Goal: Task Accomplishment & Management: Manage account settings

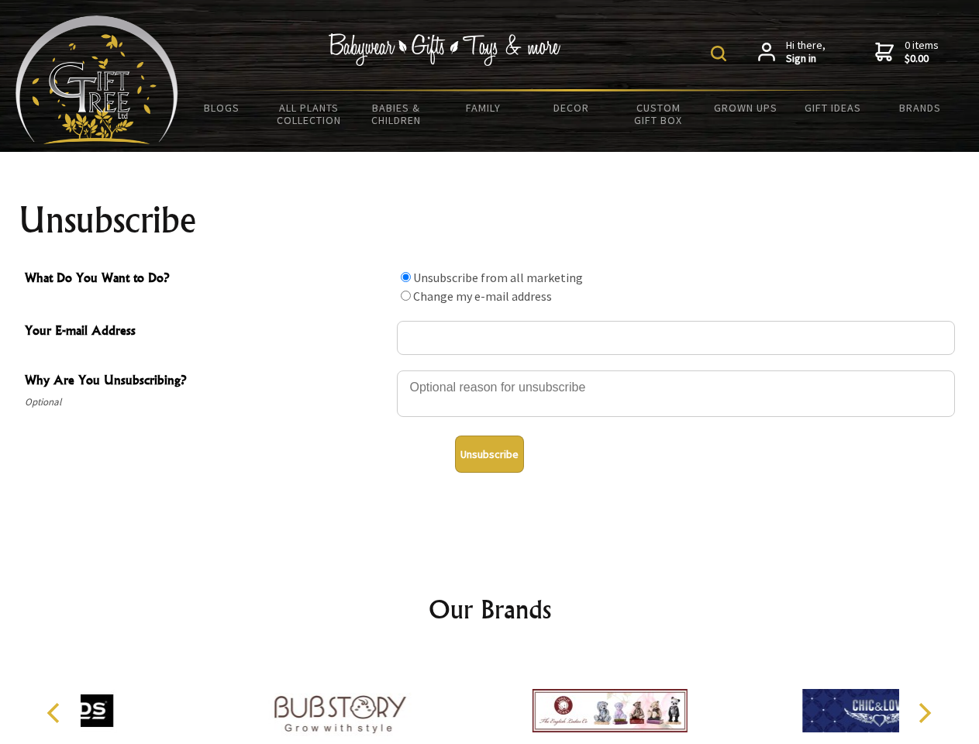
click at [721, 53] on img at bounding box center [717, 53] width 15 height 15
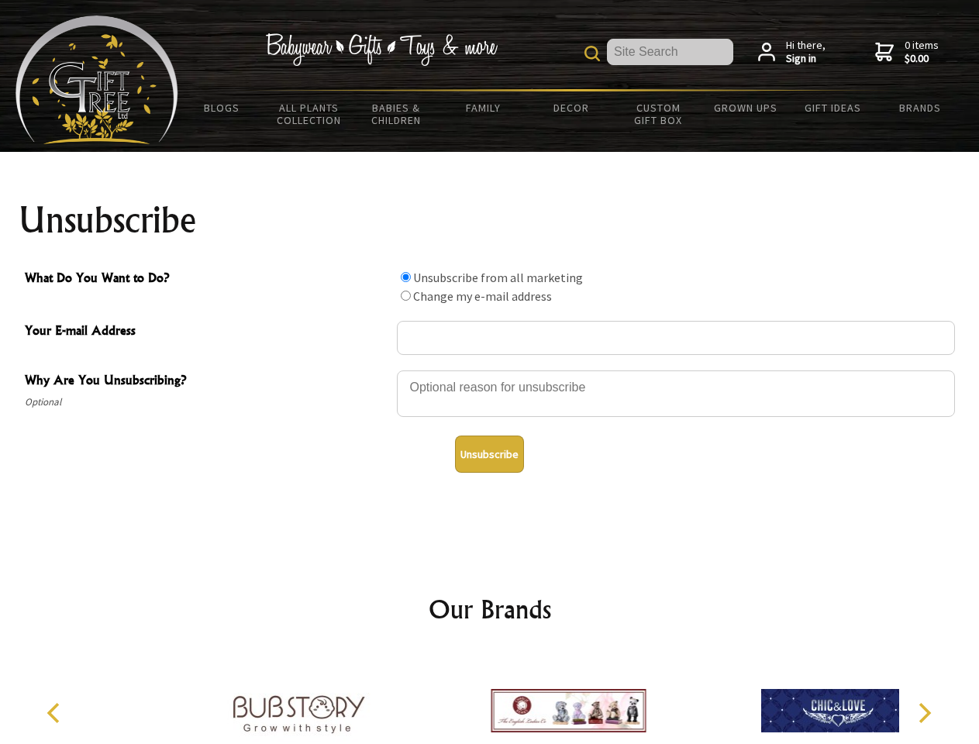
click at [490, 370] on div at bounding box center [676, 396] width 558 height 54
click at [405, 277] on input "What Do You Want to Do?" at bounding box center [406, 277] width 10 height 10
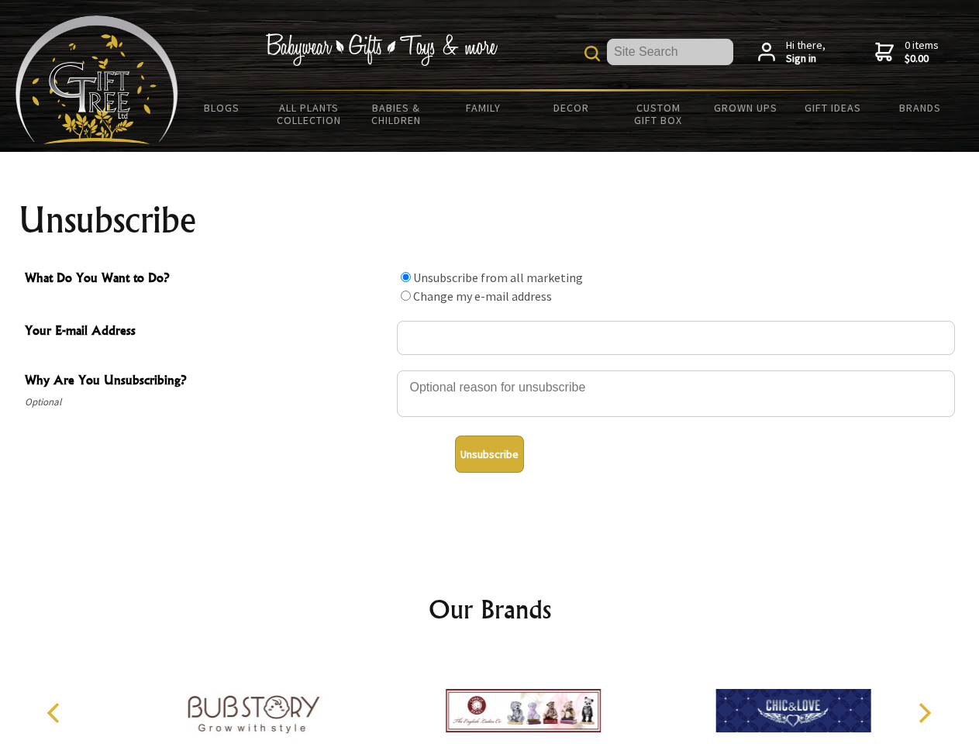
click at [405, 295] on input "What Do You Want to Do?" at bounding box center [406, 296] width 10 height 10
radio input "true"
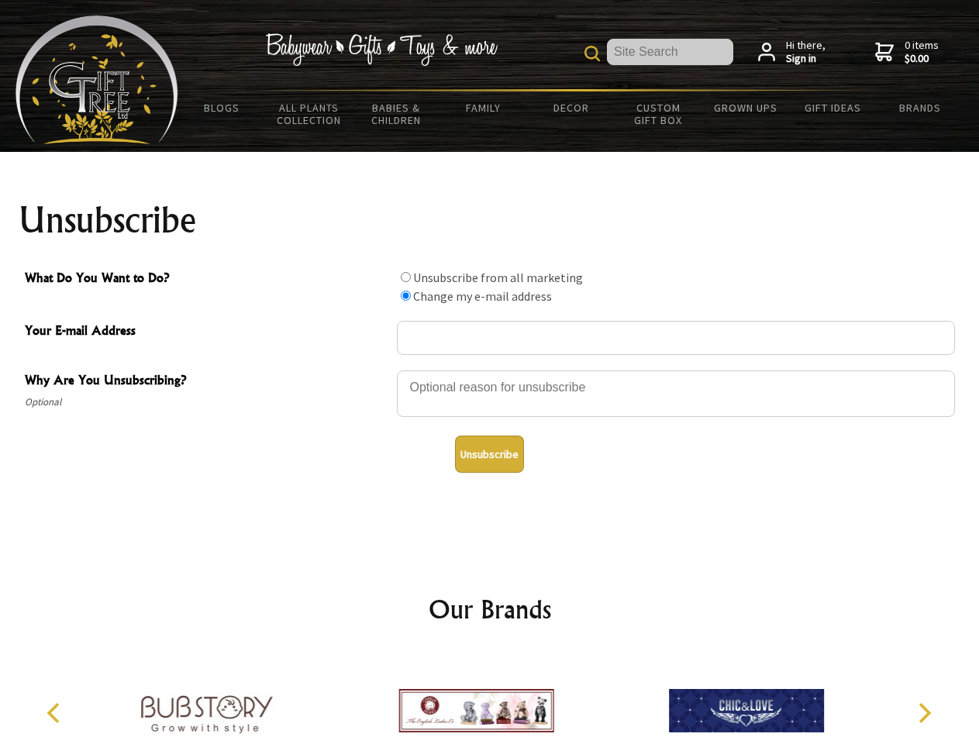
click at [489, 454] on button "Unsubscribe" at bounding box center [489, 453] width 69 height 37
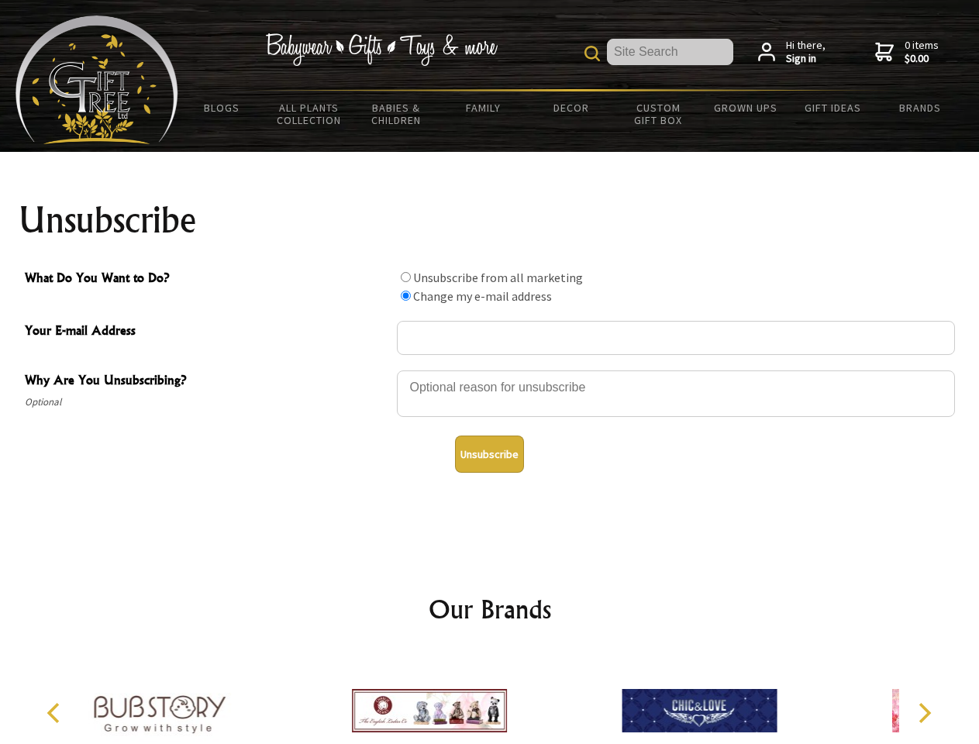
click at [490, 698] on div at bounding box center [429, 712] width 270 height 121
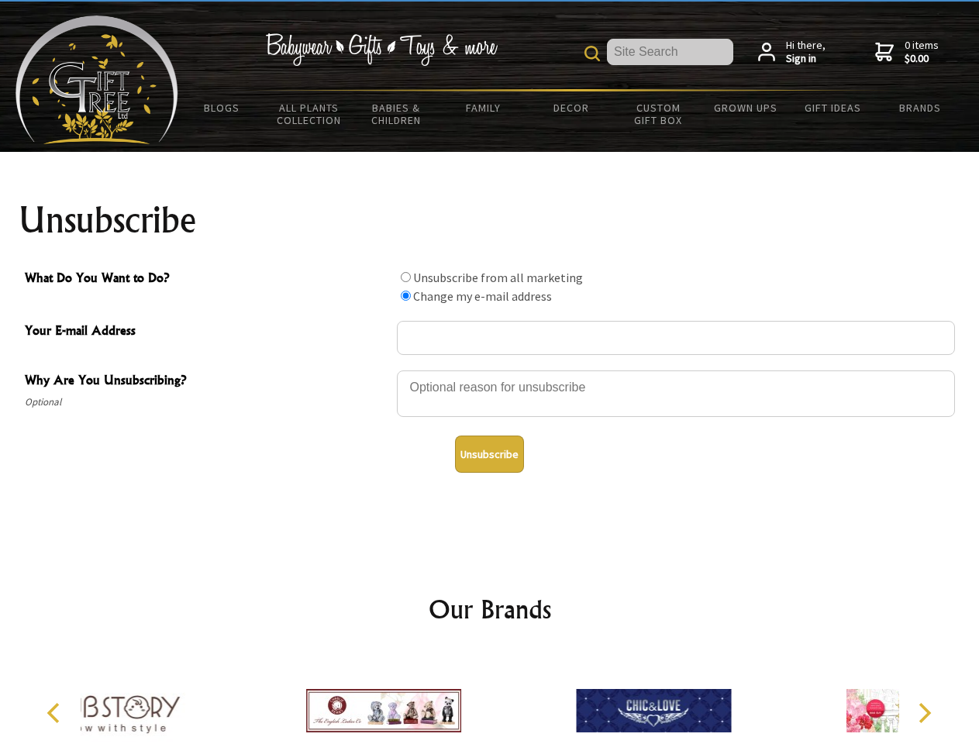
click at [56, 713] on icon "Previous" at bounding box center [55, 713] width 20 height 20
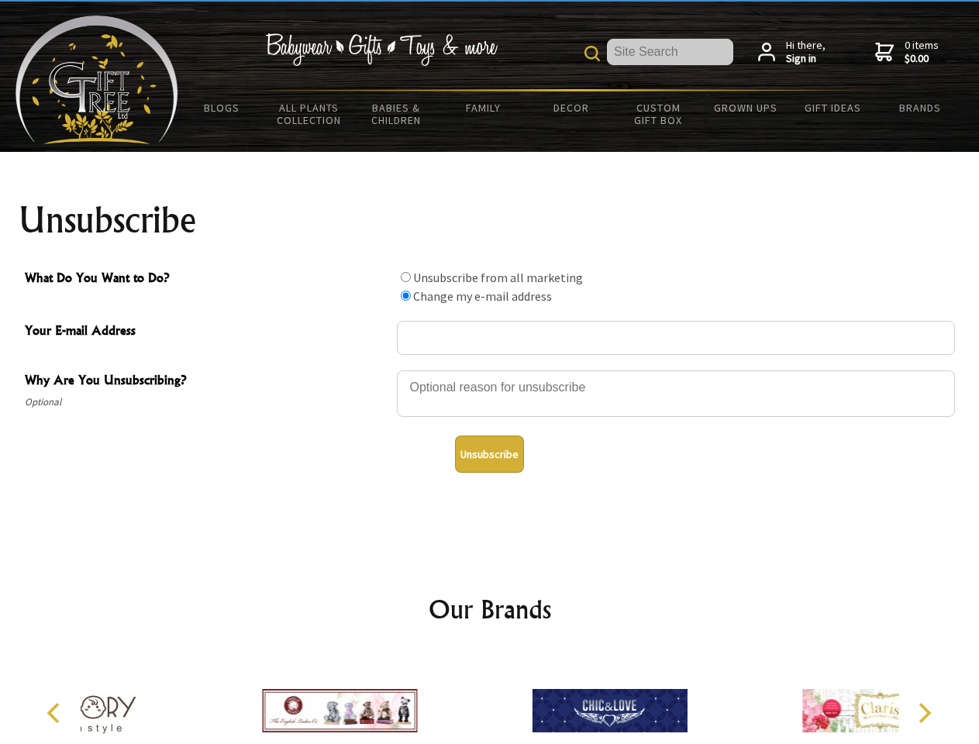
click at [924, 713] on icon "Next" at bounding box center [923, 713] width 20 height 20
